Goal: Register for event/course: Sign up to attend an event or enroll in a course

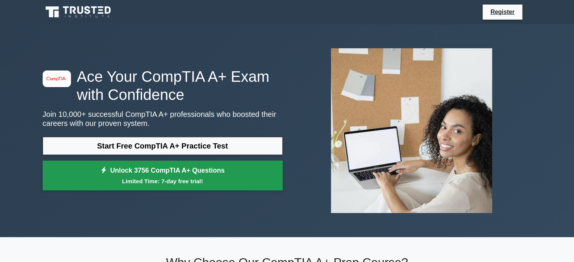
click at [192, 175] on link "Unlock 3756 CompTIA A+ Questions Limited Time: 7-day free trial!" at bounding box center [163, 176] width 240 height 30
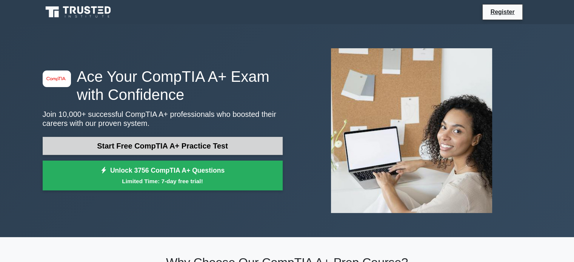
click at [133, 147] on link "Start Free CompTIA A+ Practice Test" at bounding box center [163, 146] width 240 height 18
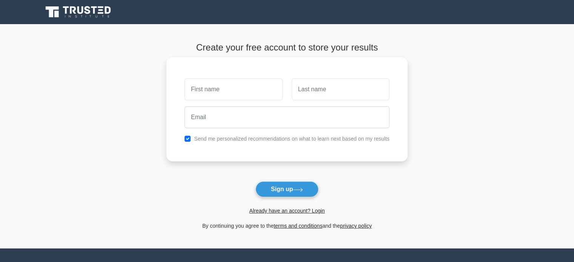
click at [226, 84] on input "text" at bounding box center [233, 89] width 98 height 22
type input "Peter"
click at [305, 93] on input "text" at bounding box center [341, 89] width 98 height 22
type input "Mnisi"
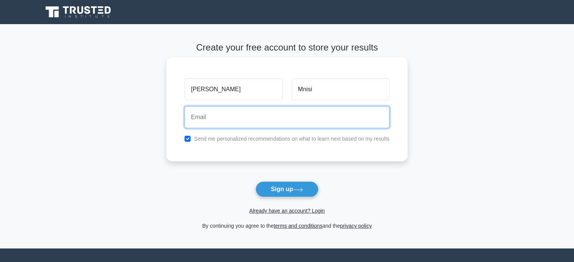
click at [281, 113] on input "email" at bounding box center [286, 117] width 205 height 22
type input "petermpumelelom694@gmail.com"
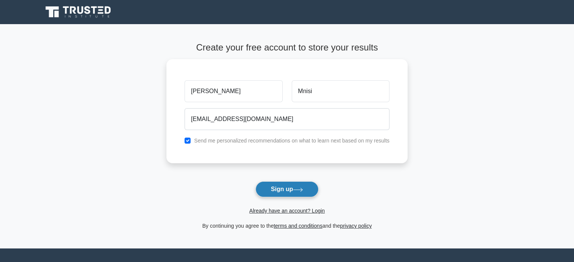
click at [279, 189] on button "Sign up" at bounding box center [286, 189] width 63 height 16
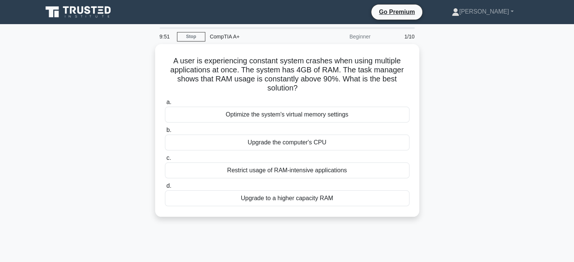
click at [183, 41] on div "9:51 Stop CompTIA A+ Beginner 1/10" at bounding box center [287, 36] width 264 height 15
